Goal: Find specific page/section: Find specific page/section

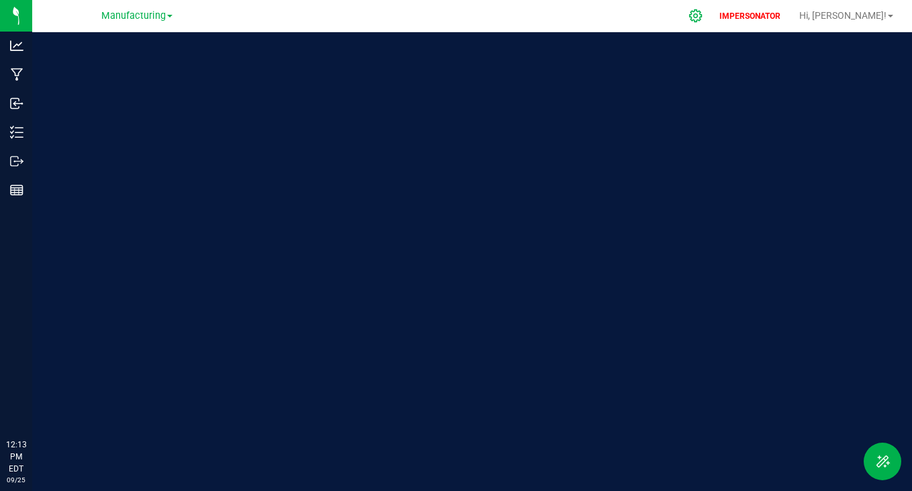
click at [703, 12] on icon at bounding box center [696, 16] width 14 height 14
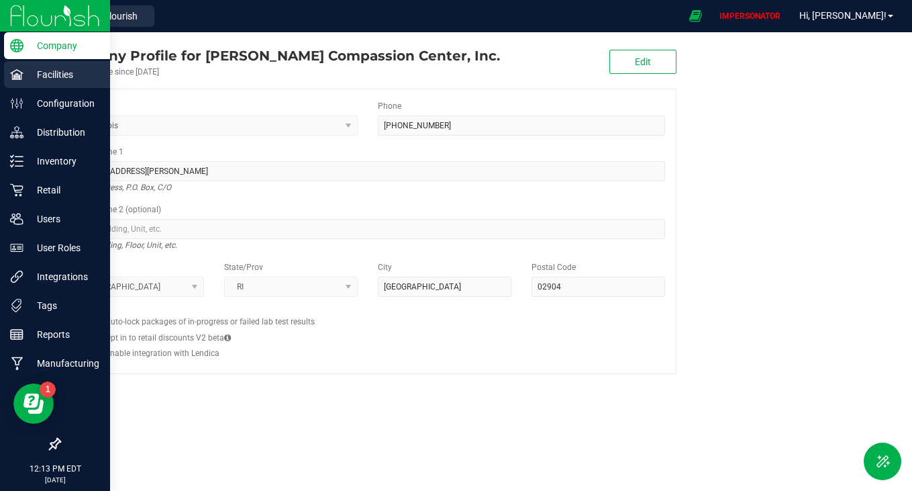
click at [44, 87] on div "Facilities" at bounding box center [57, 74] width 106 height 27
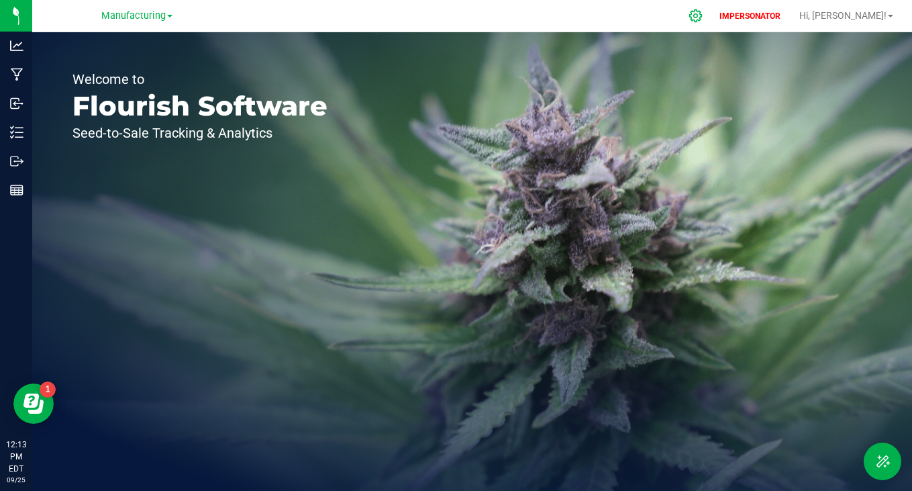
click at [702, 10] on icon at bounding box center [695, 15] width 13 height 13
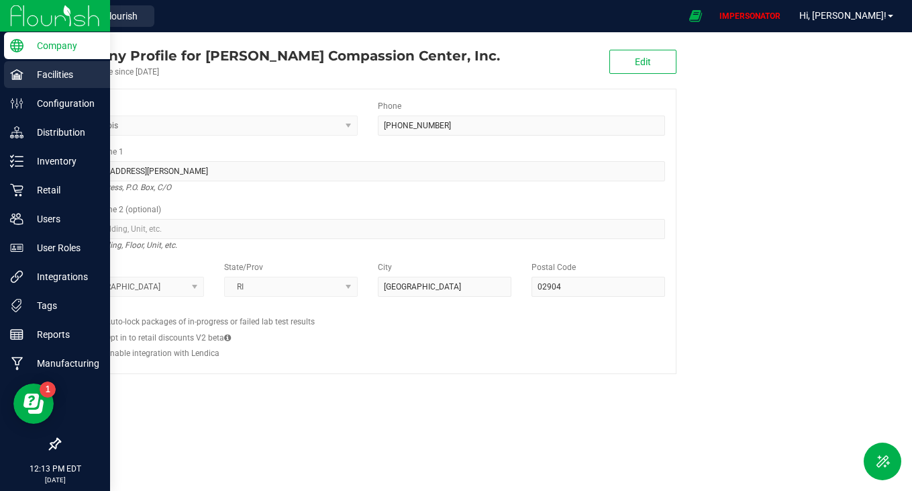
click at [40, 75] on p "Facilities" at bounding box center [63, 74] width 81 height 16
